Goal: Task Accomplishment & Management: Complete application form

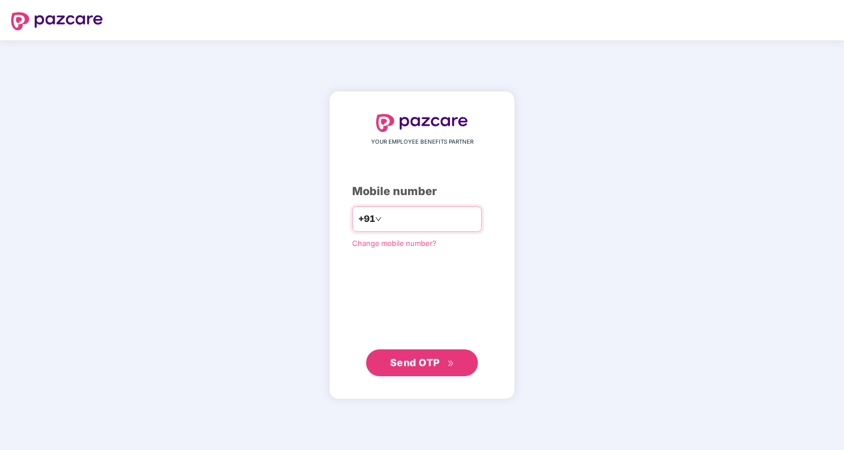
click at [393, 218] on input "number" at bounding box center [430, 219] width 92 height 18
type input "**********"
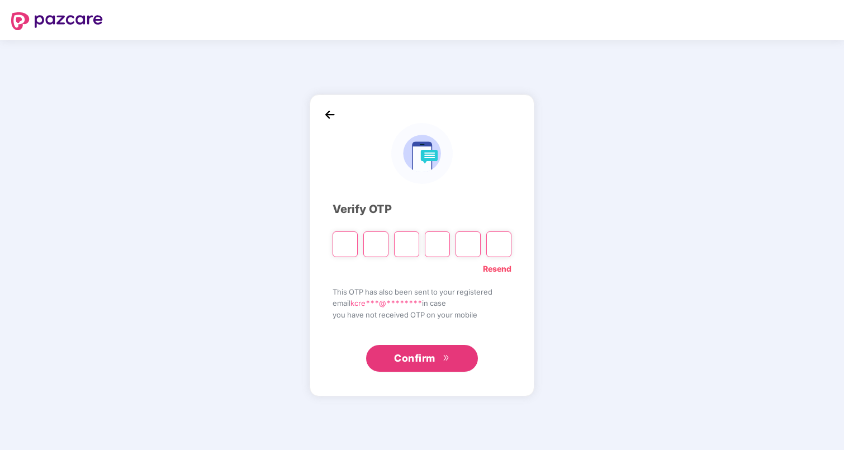
type input "*"
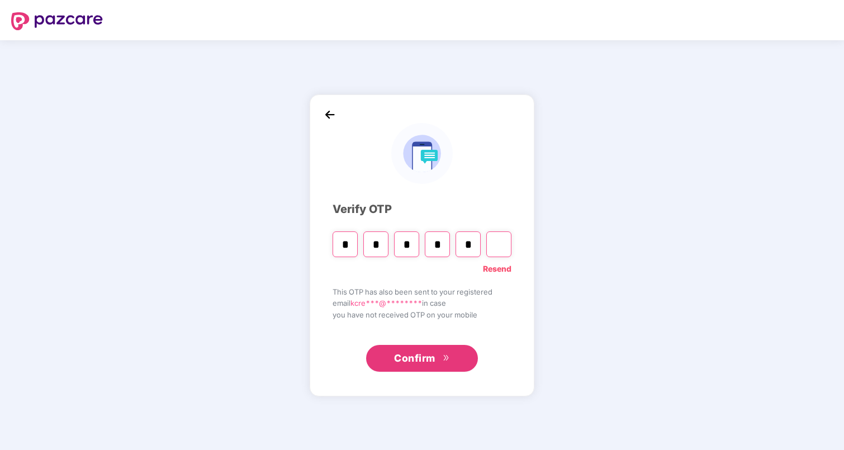
type input "*"
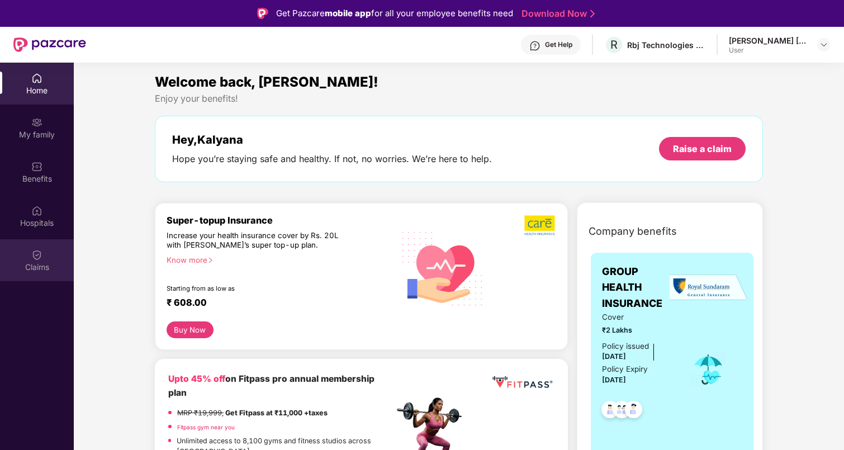
click at [39, 262] on div "Claims" at bounding box center [37, 267] width 74 height 11
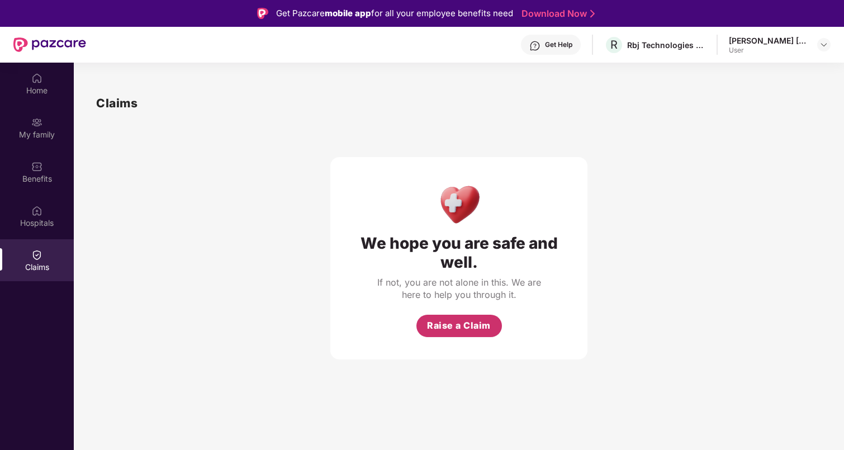
click at [447, 325] on span "Raise a Claim" at bounding box center [459, 325] width 64 height 14
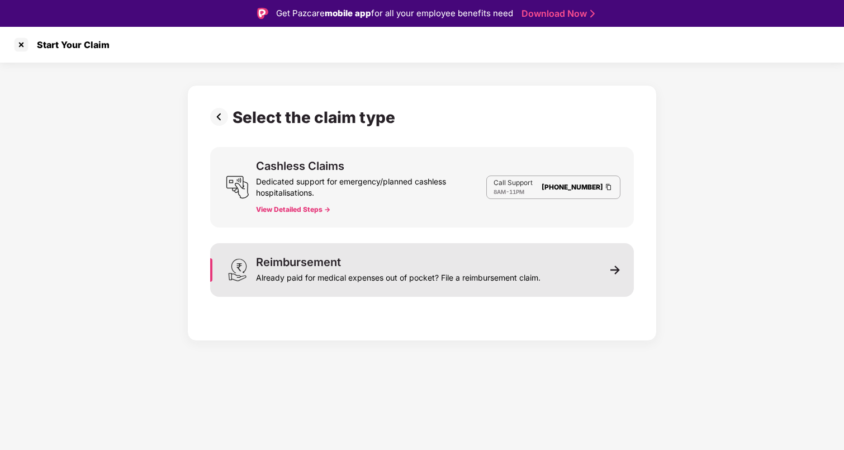
click at [626, 281] on div "Reimbursement Already paid for medical expenses out of pocket? File a reimburse…" at bounding box center [422, 270] width 424 height 54
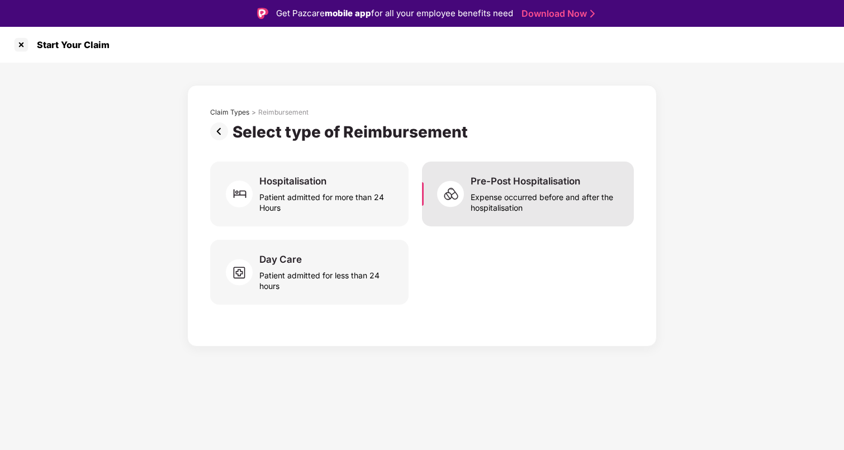
click at [516, 193] on div "Expense occurred before and after the hospitalisation" at bounding box center [545, 200] width 150 height 26
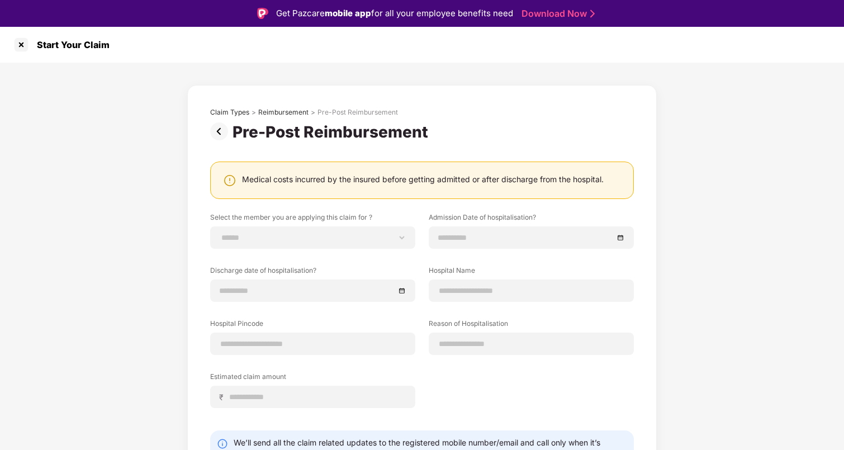
click at [221, 121] on div "Claim Types > Reimbursement > Pre-Post Reimbursement" at bounding box center [422, 115] width 424 height 15
click at [216, 127] on img at bounding box center [221, 131] width 22 height 18
